Goal: Task Accomplishment & Management: Manage account settings

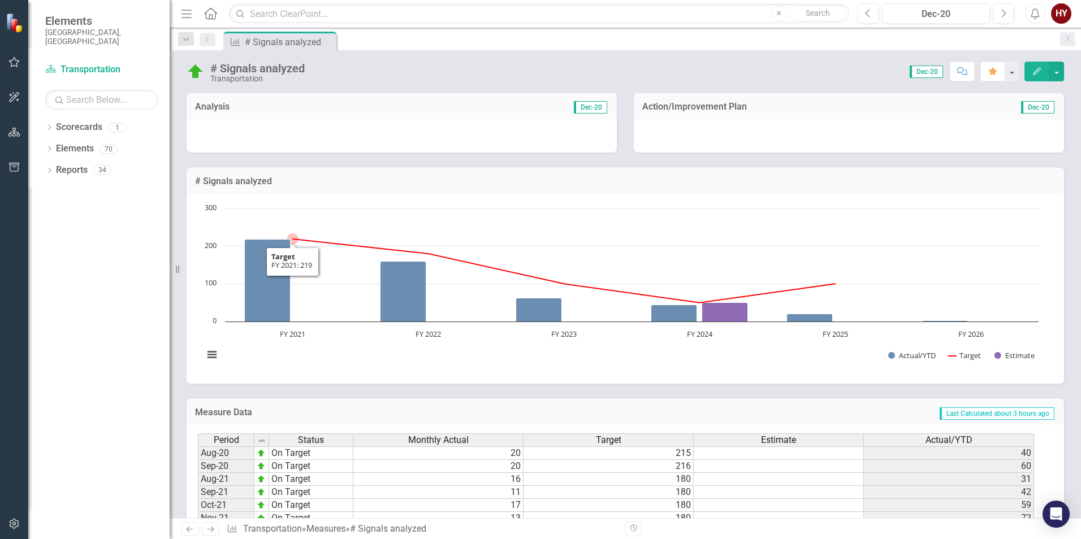
scroll to position [85, 0]
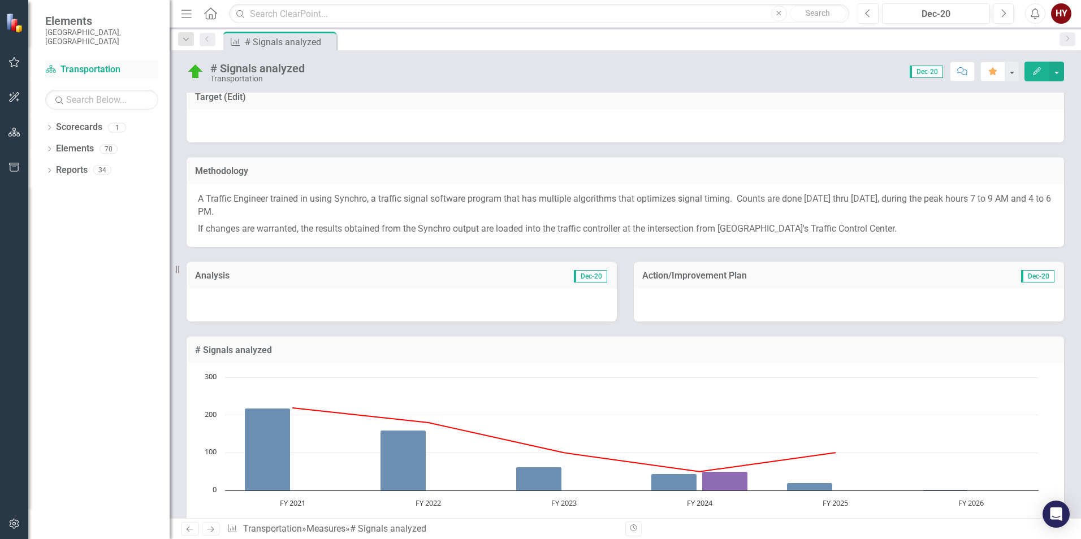
click at [75, 63] on link "Scorecard Transportation" at bounding box center [101, 69] width 113 height 13
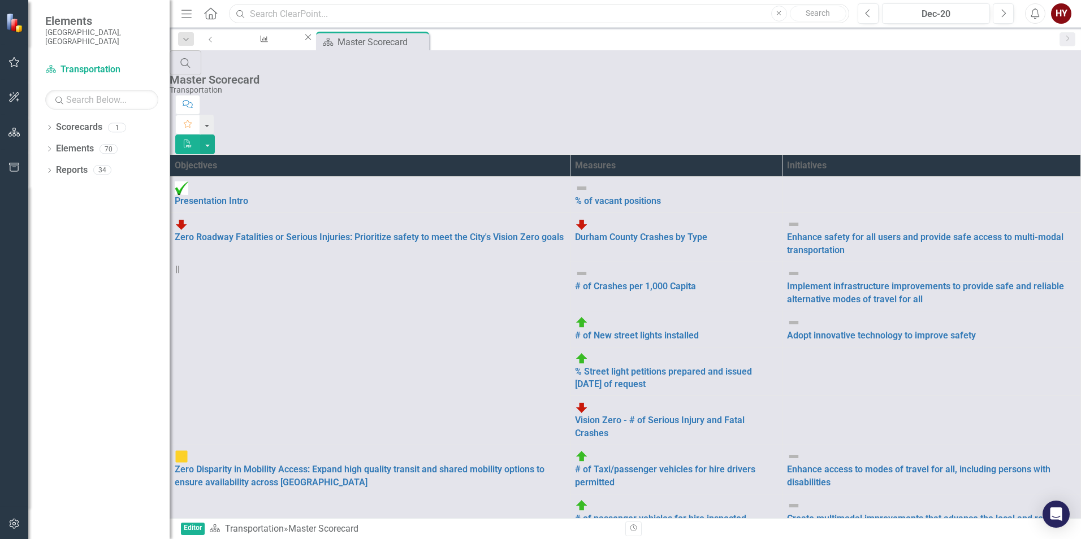
click at [281, 11] on input "text" at bounding box center [539, 14] width 620 height 20
type input "# crashes"
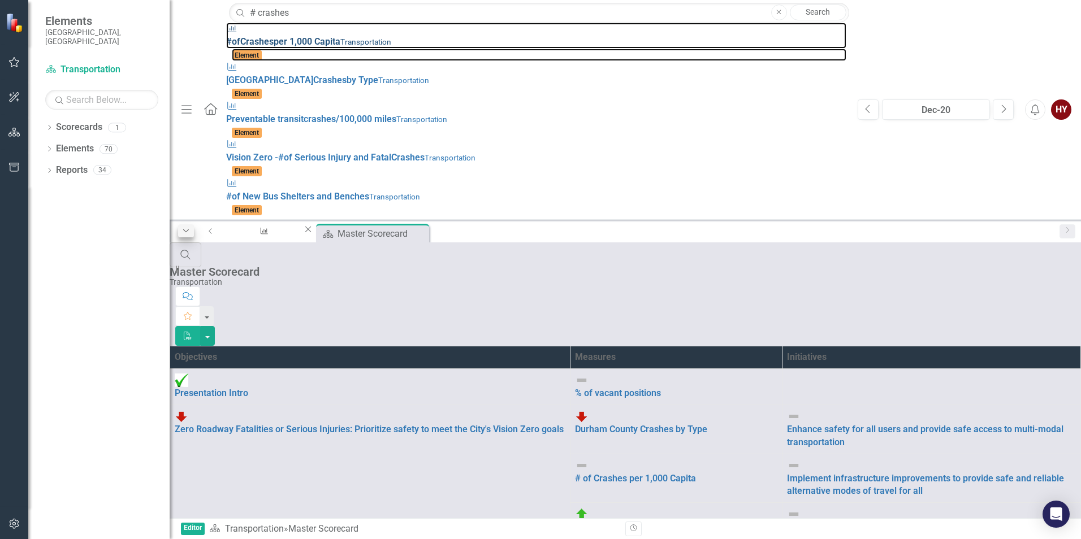
drag, startPoint x: 152, startPoint y: 35, endPoint x: 181, endPoint y: 43, distance: 30.4
click at [240, 36] on strong "Crashes" at bounding box center [256, 41] width 33 height 11
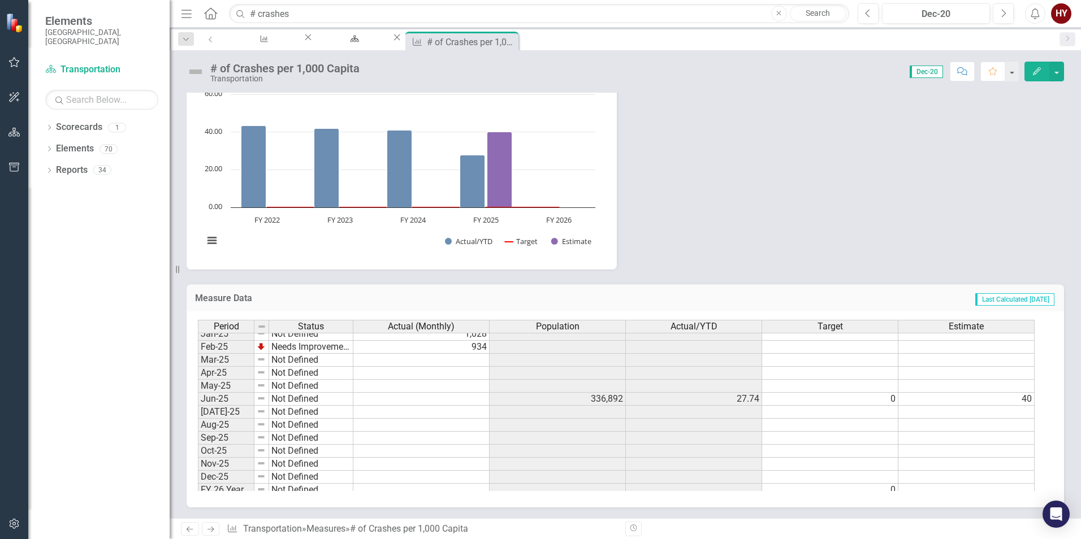
scroll to position [509, 0]
click at [454, 412] on td at bounding box center [421, 416] width 136 height 13
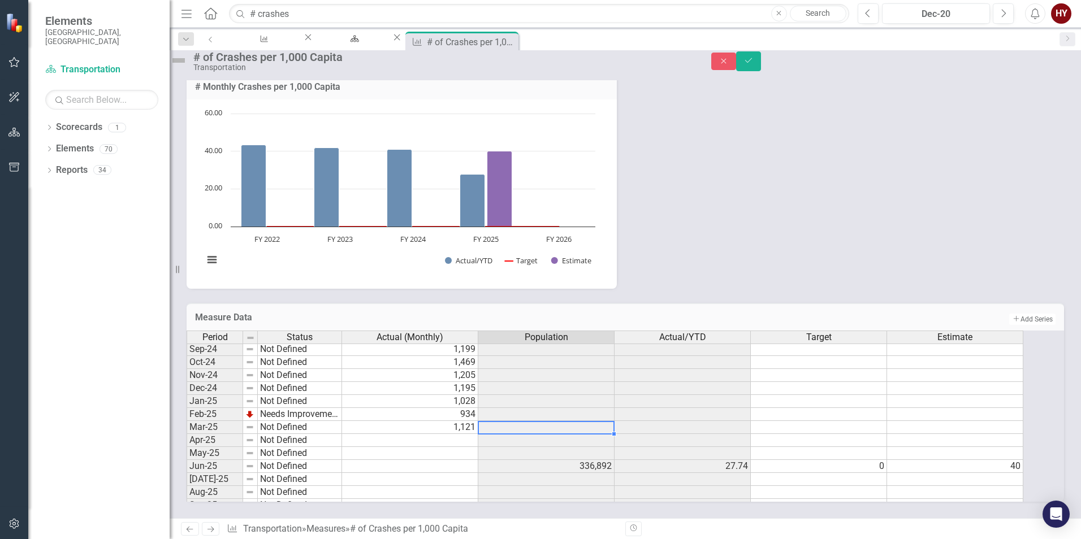
click at [187, 412] on div "Period Status Actual (Monthly) Population Actual/YTD Target Estimate Oct-23 Not…" at bounding box center [187, 375] width 0 height 378
click at [454, 434] on td at bounding box center [410, 440] width 136 height 13
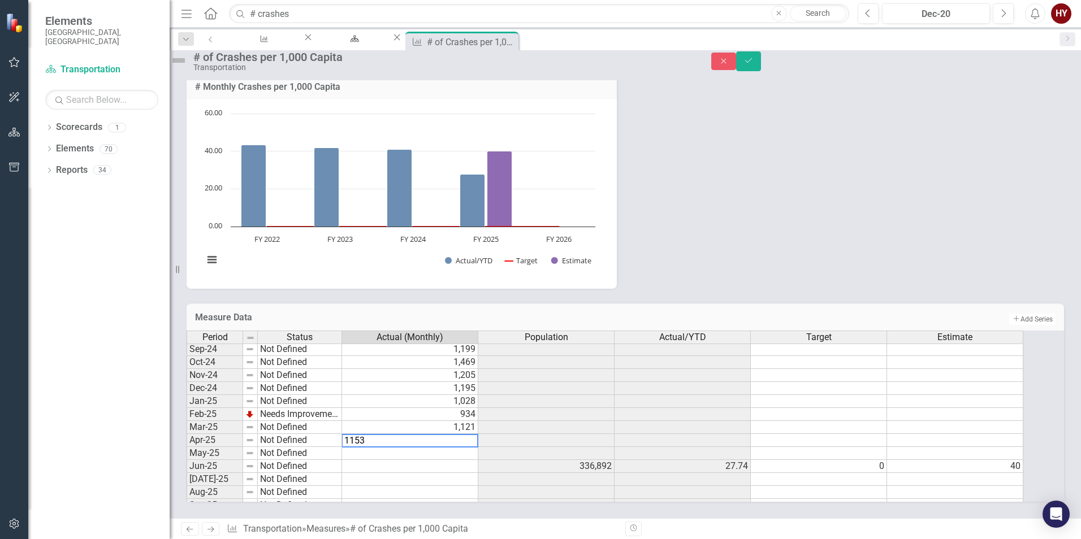
click at [389, 447] on td at bounding box center [410, 453] width 136 height 13
click at [422, 460] on td at bounding box center [410, 466] width 136 height 13
type textarea "1098"
click at [754, 255] on div "Methodology This measure is calculated by the number of crashes in Durham Count…" at bounding box center [625, 86] width 894 height 405
click at [754, 64] on icon "Save" at bounding box center [748, 61] width 10 height 8
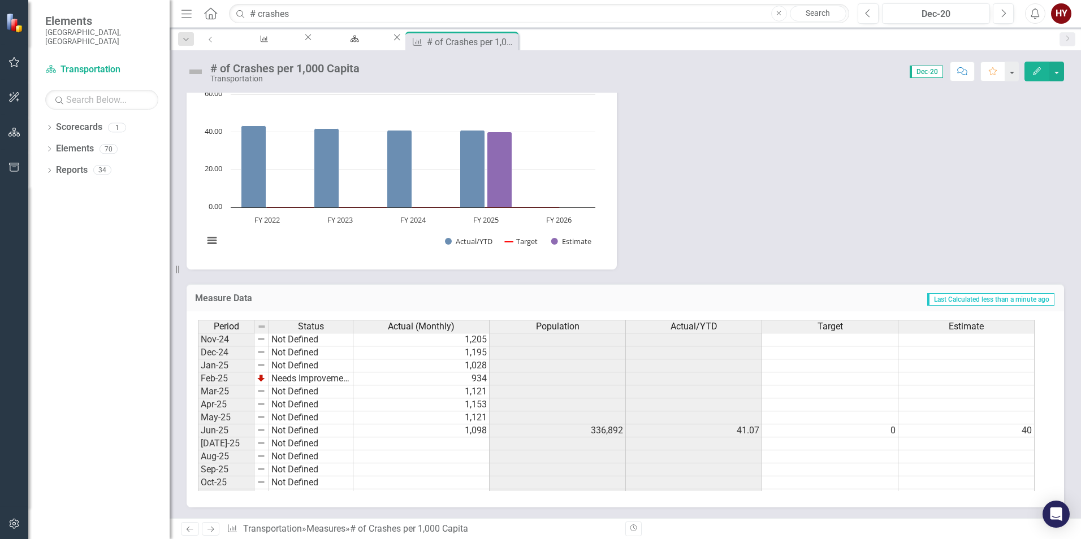
scroll to position [515, 0]
click at [755, 174] on div "Methodology This measure is calculated by the number of crashes in [GEOGRAPHIC_…" at bounding box center [625, 66] width 894 height 405
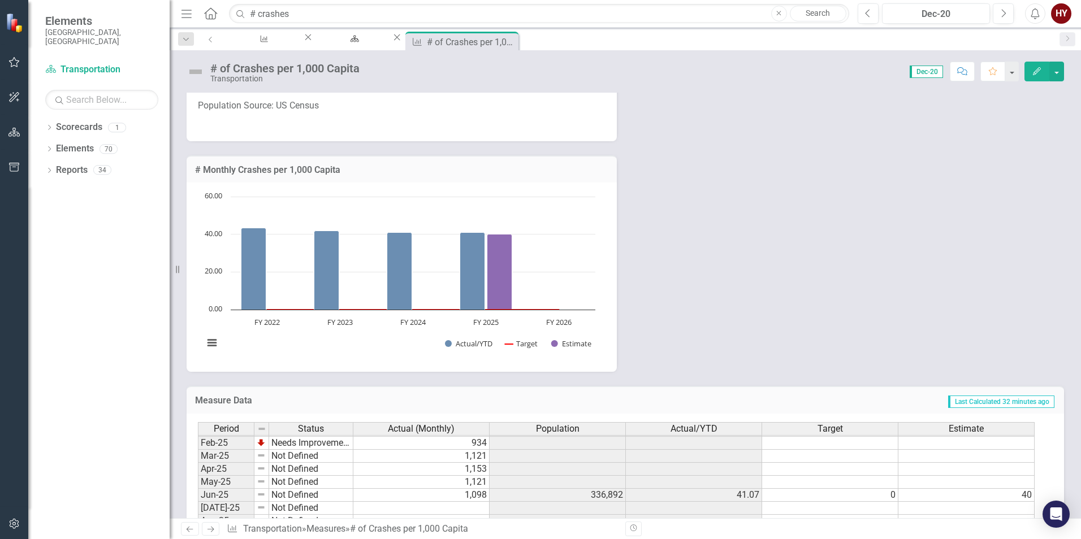
scroll to position [215, 0]
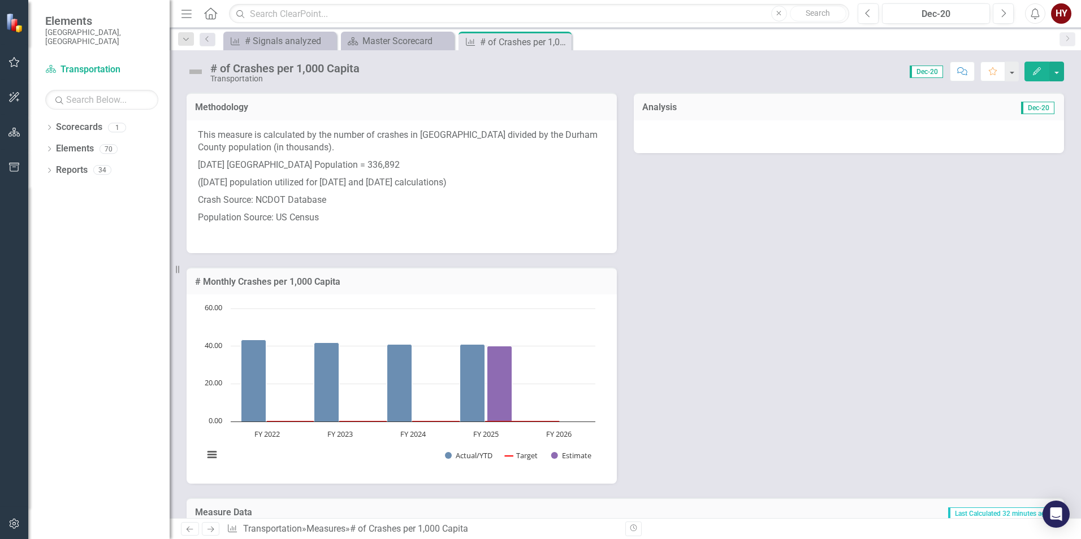
click at [773, 250] on div "Methodology This measure is calculated by the number of crashes in [GEOGRAPHIC_…" at bounding box center [625, 281] width 894 height 405
click at [558, 37] on div "Close" at bounding box center [562, 42] width 14 height 14
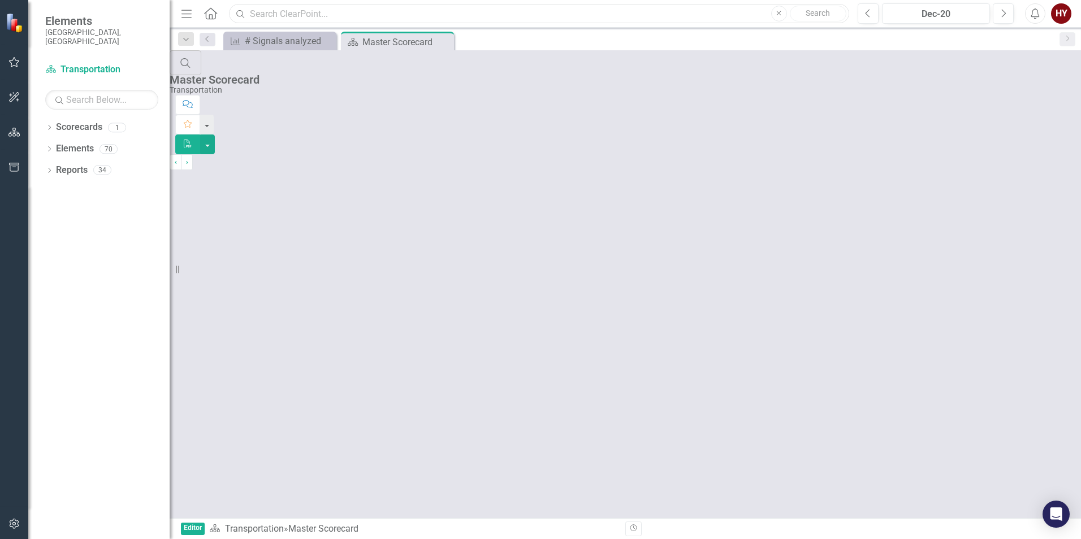
click at [299, 15] on input "text" at bounding box center [539, 14] width 620 height 20
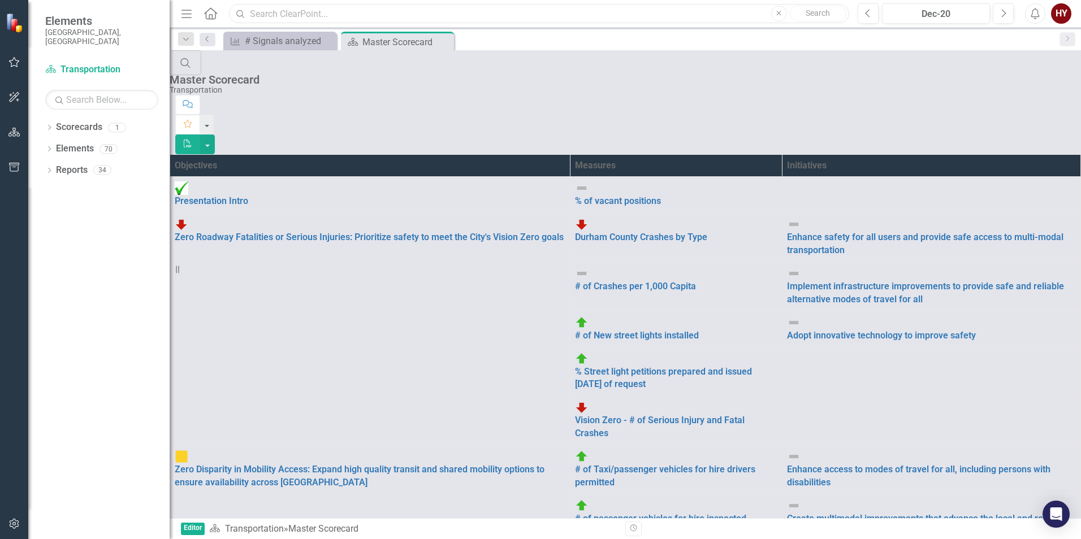
type input "# crashes"
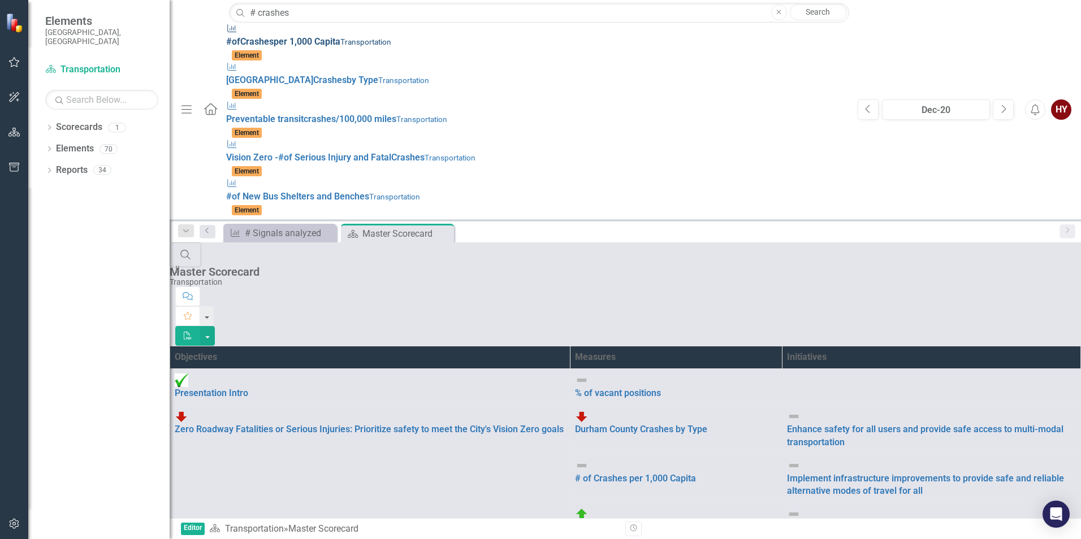
click at [226, 38] on span "# of Crashes per 1,000 Capita" at bounding box center [283, 41] width 114 height 11
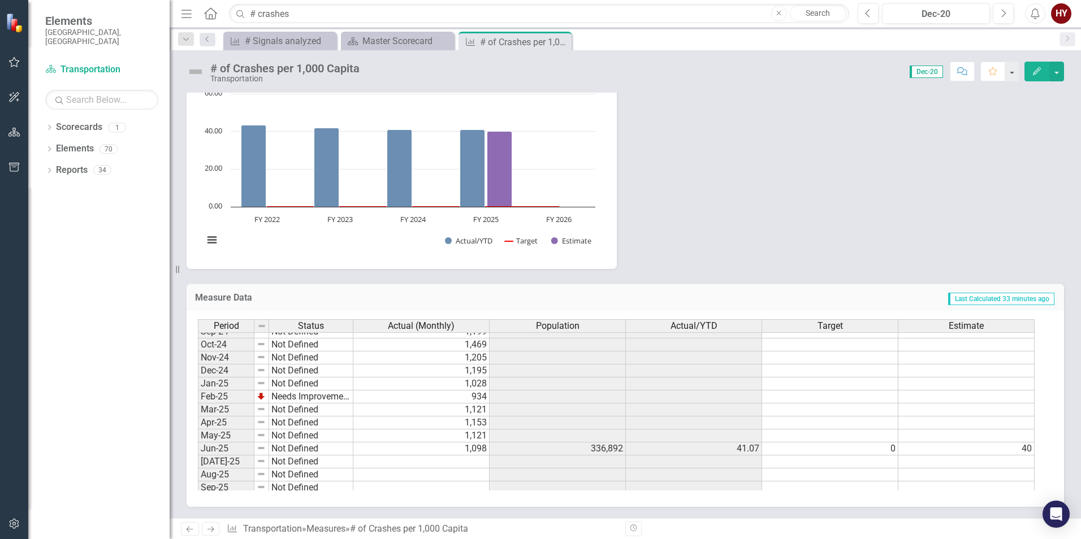
click at [890, 181] on div "Methodology This measure is calculated by the number of crashes in [GEOGRAPHIC_…" at bounding box center [625, 66] width 894 height 405
